Goal: Task Accomplishment & Management: Manage account settings

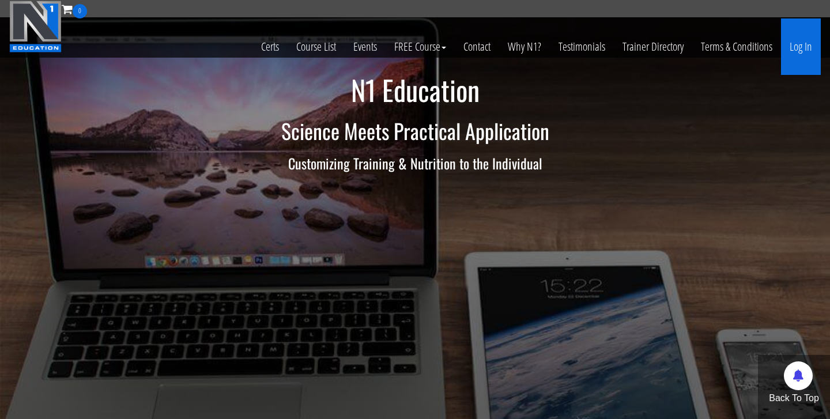
click at [798, 51] on link "Log In" at bounding box center [801, 46] width 40 height 56
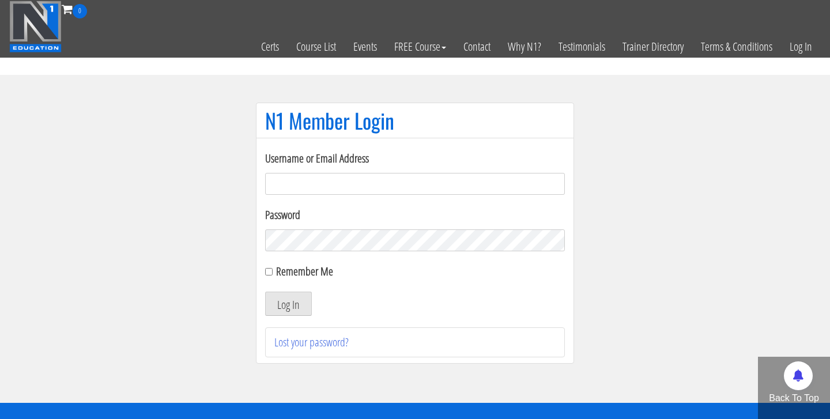
click at [382, 184] on input "Username or Email Address" at bounding box center [415, 184] width 300 height 22
type input "[EMAIL_ADDRESS][PERSON_NAME][DOMAIN_NAME]"
click at [296, 301] on button "Log In" at bounding box center [288, 304] width 47 height 24
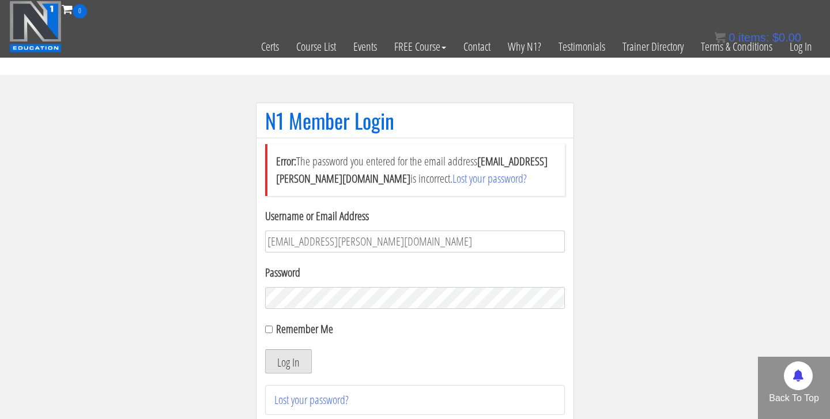
click at [292, 353] on button "Log In" at bounding box center [288, 361] width 47 height 24
click at [265, 349] on button "Log In" at bounding box center [288, 361] width 47 height 24
click at [303, 399] on link "Lost your password?" at bounding box center [311, 400] width 74 height 16
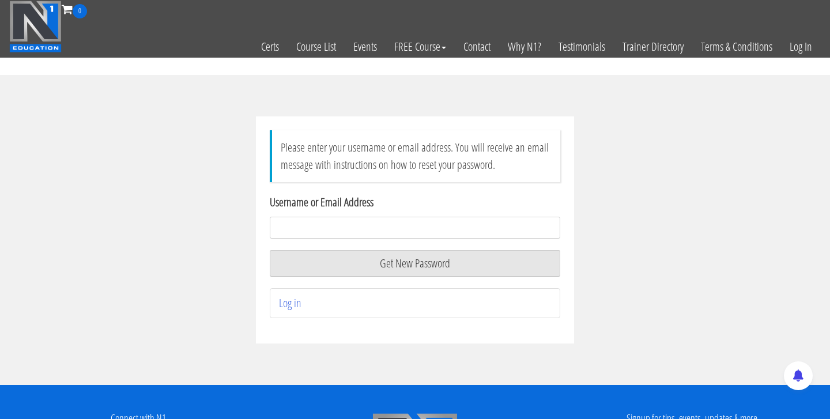
click at [372, 228] on input "Username or Email Address" at bounding box center [415, 228] width 290 height 22
type input "andrewf47@cox.net"
click at [374, 265] on button "Get New Password" at bounding box center [415, 263] width 290 height 27
